Goal: Information Seeking & Learning: Learn about a topic

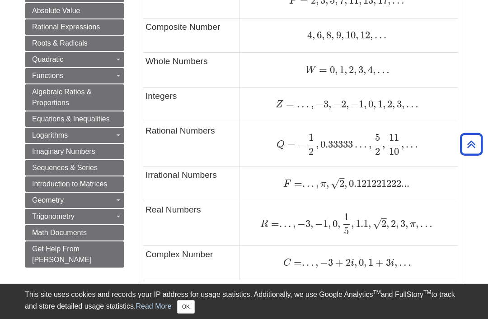
scroll to position [606, 0]
click at [219, 299] on link "The Set of All Numbers" at bounding box center [214, 299] width 125 height 9
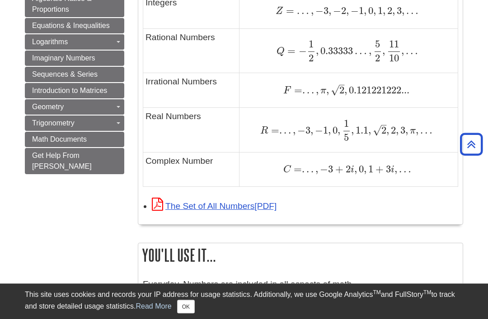
scroll to position [700, 0]
click at [195, 206] on link "The Set of All Numbers" at bounding box center [214, 205] width 125 height 9
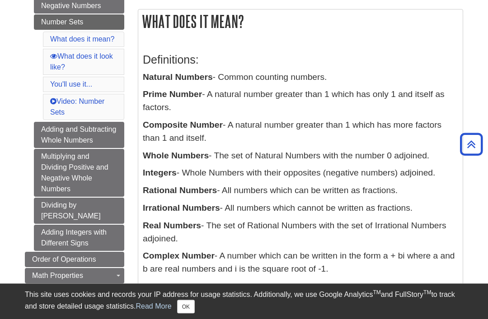
scroll to position [151, 0]
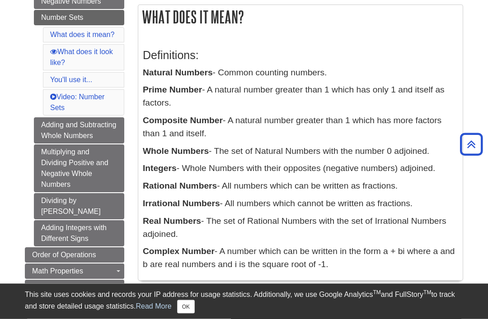
click at [146, 25] on h2 "What does it mean?" at bounding box center [300, 17] width 324 height 24
click at [142, 18] on h2 "What does it mean?" at bounding box center [300, 17] width 324 height 24
copy div "What does it mean? Definitions: Natural Numbers - Common counting numbers. Prim…"
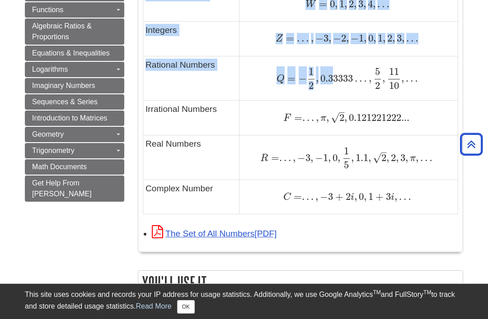
scroll to position [670, 0]
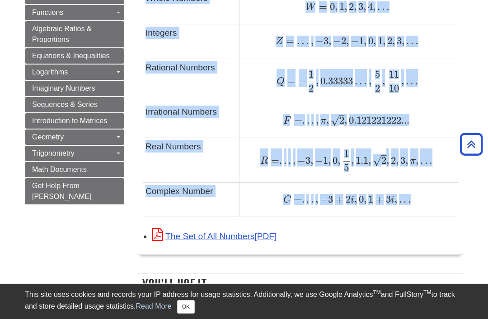
click at [450, 189] on td "C = . . . , − 3 + 2 i , 0 , 1 + 3 i , … C = . . . , − 3 + 2 i , 0 , 1 + 3 i , …" at bounding box center [348, 199] width 218 height 35
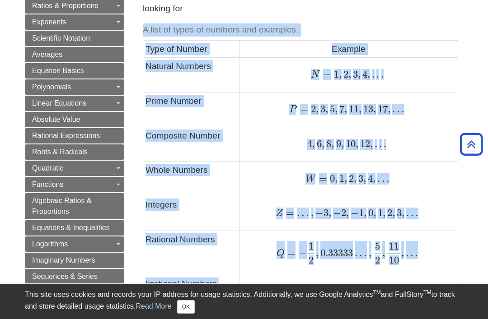
scroll to position [498, 0]
click at [469, 275] on div "What does it mean? Definitions: Natural Numbers - Common counting numbers. Prim…" at bounding box center [300, 188] width 339 height 1079
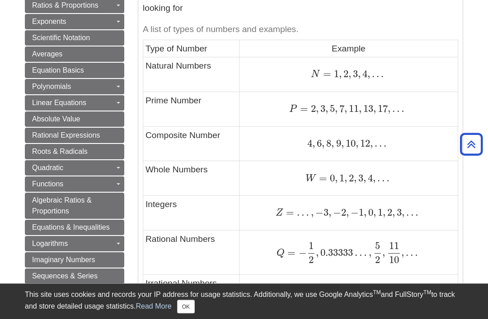
click at [147, 24] on caption "A list of types of numbers and examples." at bounding box center [300, 30] width 315 height 20
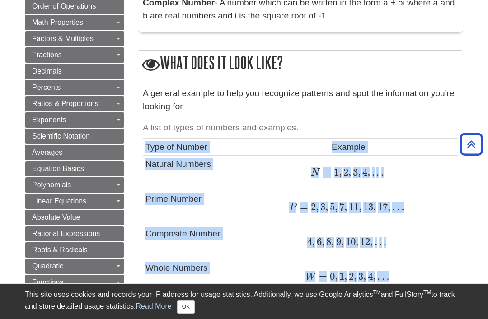
scroll to position [394, 0]
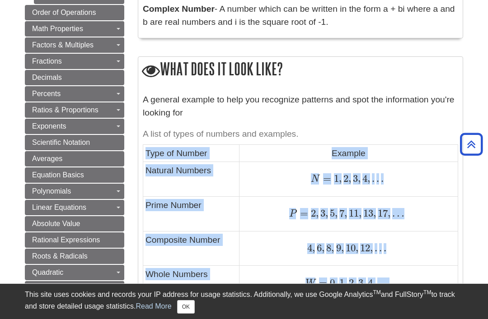
click at [154, 63] on icon at bounding box center [151, 71] width 18 height 18
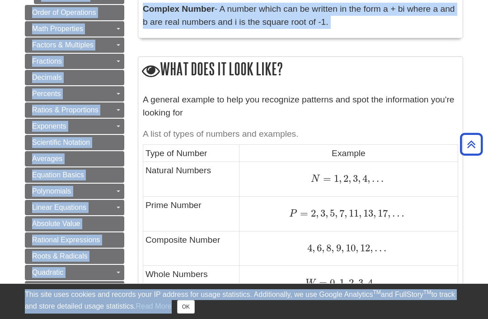
scroll to position [395, 0]
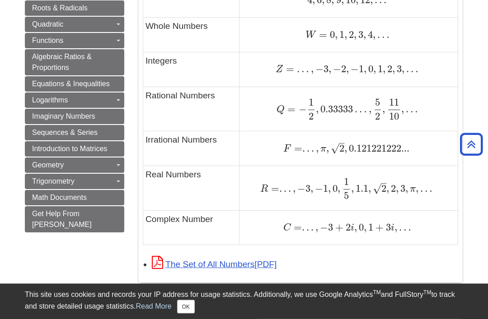
scroll to position [646, 0]
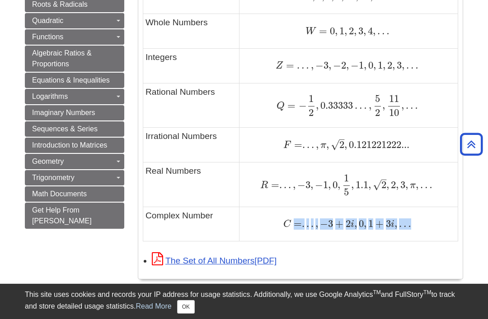
click at [335, 253] on div "The Set of All Numbers" at bounding box center [305, 260] width 306 height 15
click at [145, 251] on ul "The Set of All Numbers" at bounding box center [300, 260] width 315 height 19
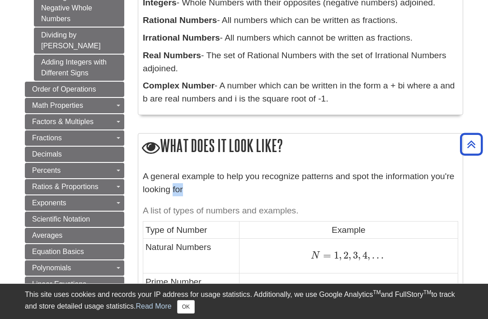
scroll to position [314, 0]
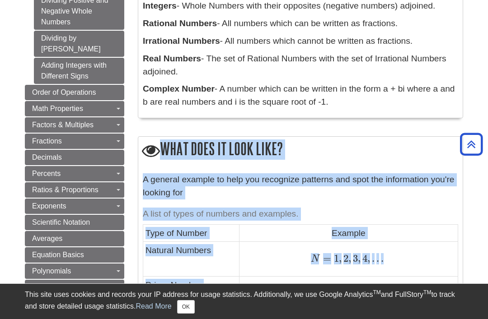
copy div "Lore ipsu do sita cons? A elitsed doeiusm te inci utl etdolorem aliquaen adm ve…"
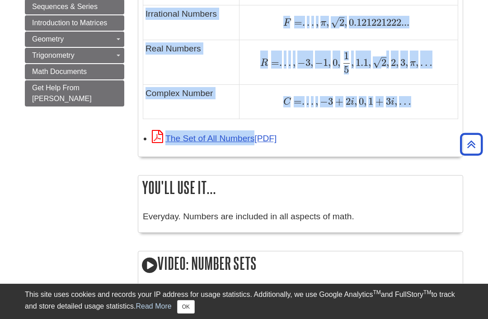
scroll to position [751, 0]
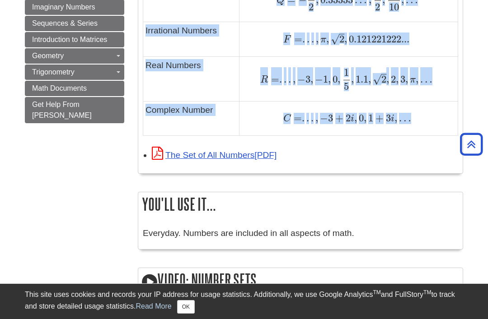
copy div "Lore ipsu do sita cons? A elitsed doeiusm te inci utl etdolorem aliquaen adm ve…"
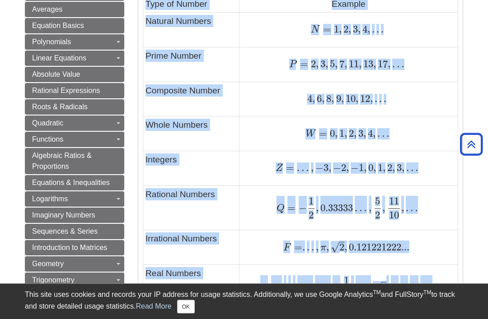
scroll to position [543, 0]
